Goal: Communication & Community: Answer question/provide support

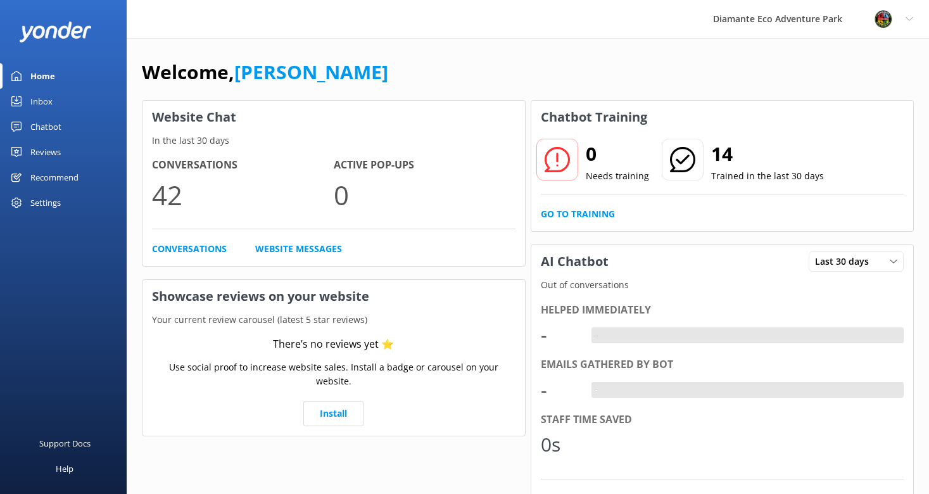
click at [44, 101] on div "Inbox" at bounding box center [41, 101] width 22 height 25
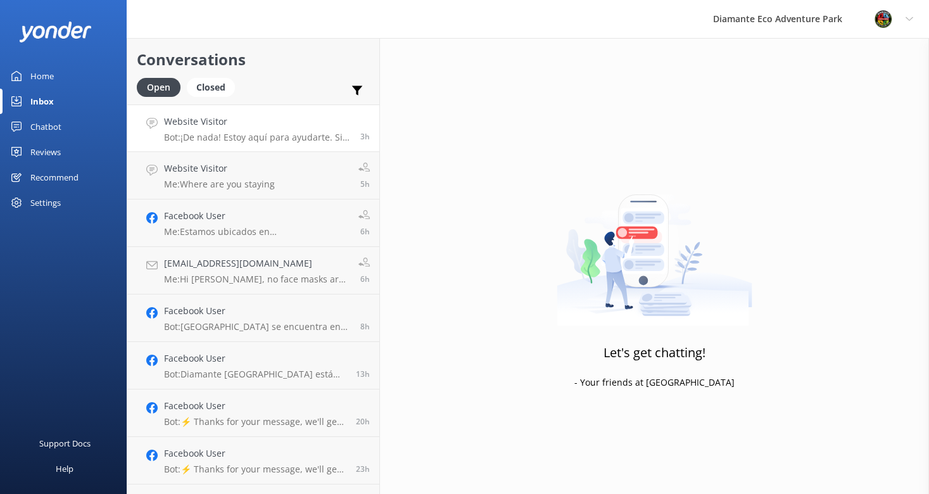
click at [187, 131] on div "Website Visitor Bot: ¡De nada! Estoy aquí para ayudarte. Si tienes más pregunta…" at bounding box center [257, 128] width 187 height 27
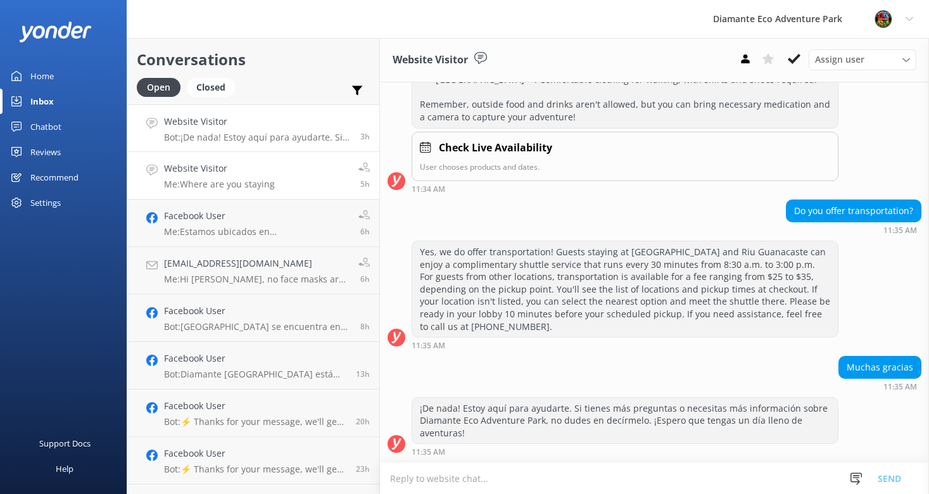
scroll to position [670, 0]
